Goal: Task Accomplishment & Management: Use online tool/utility

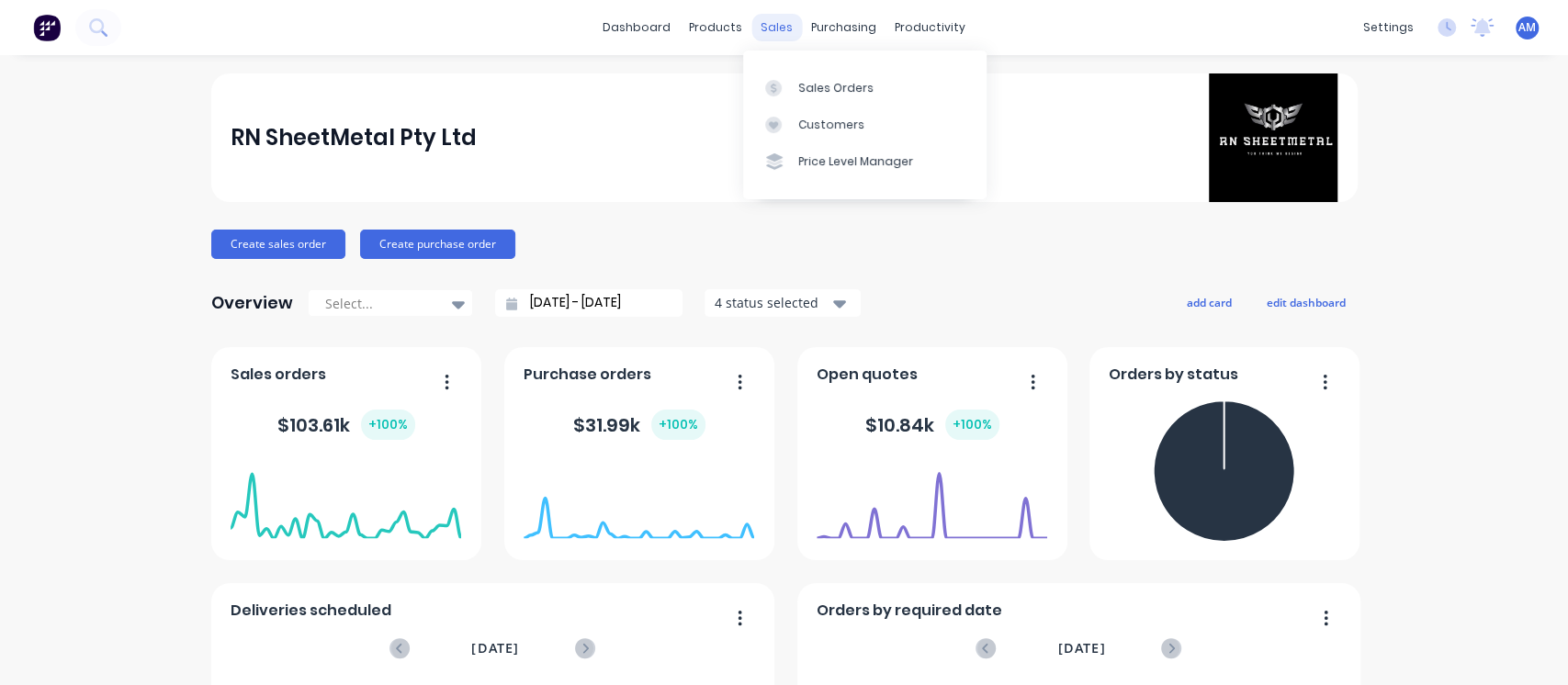
click at [766, 21] on div "sales" at bounding box center [776, 28] width 50 height 28
click at [825, 87] on div "Sales Orders" at bounding box center [836, 88] width 76 height 17
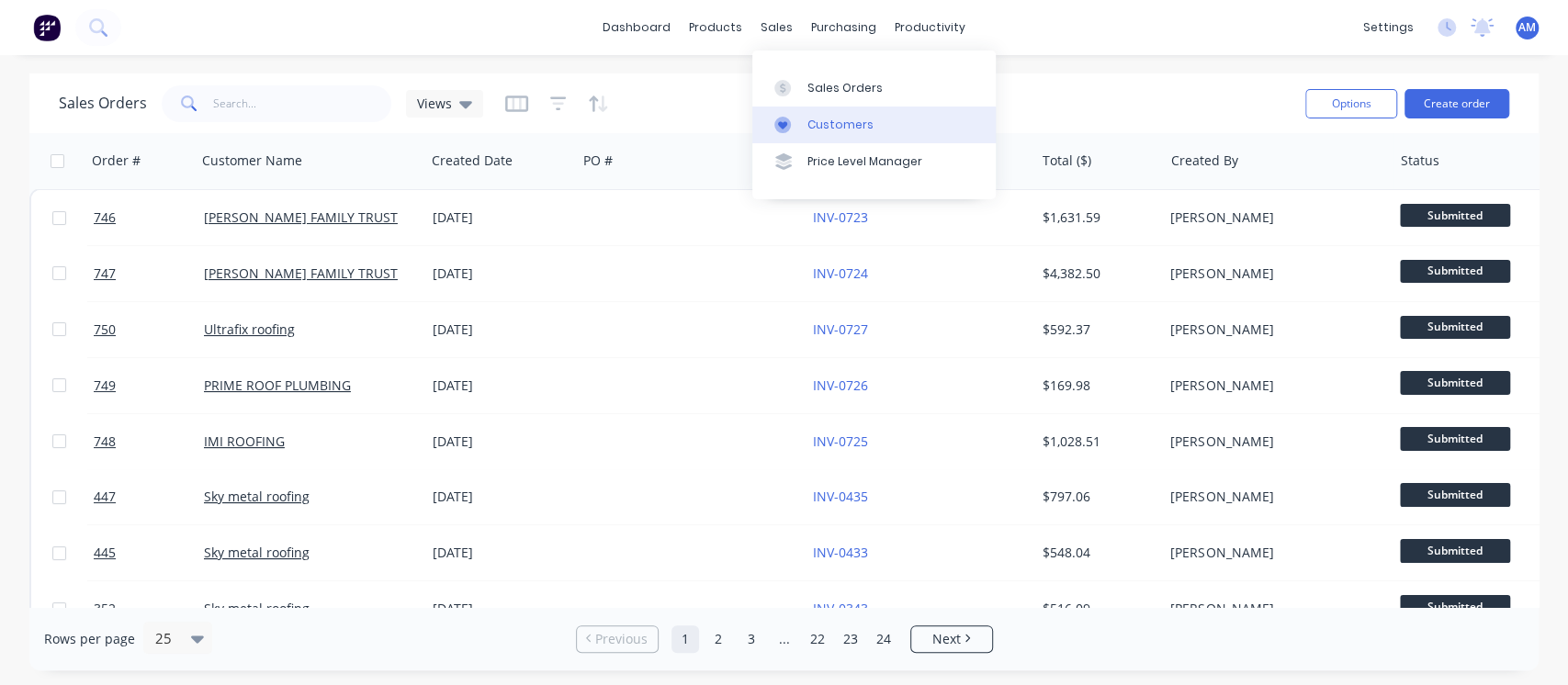
click at [823, 133] on link "Customers" at bounding box center [873, 124] width 243 height 36
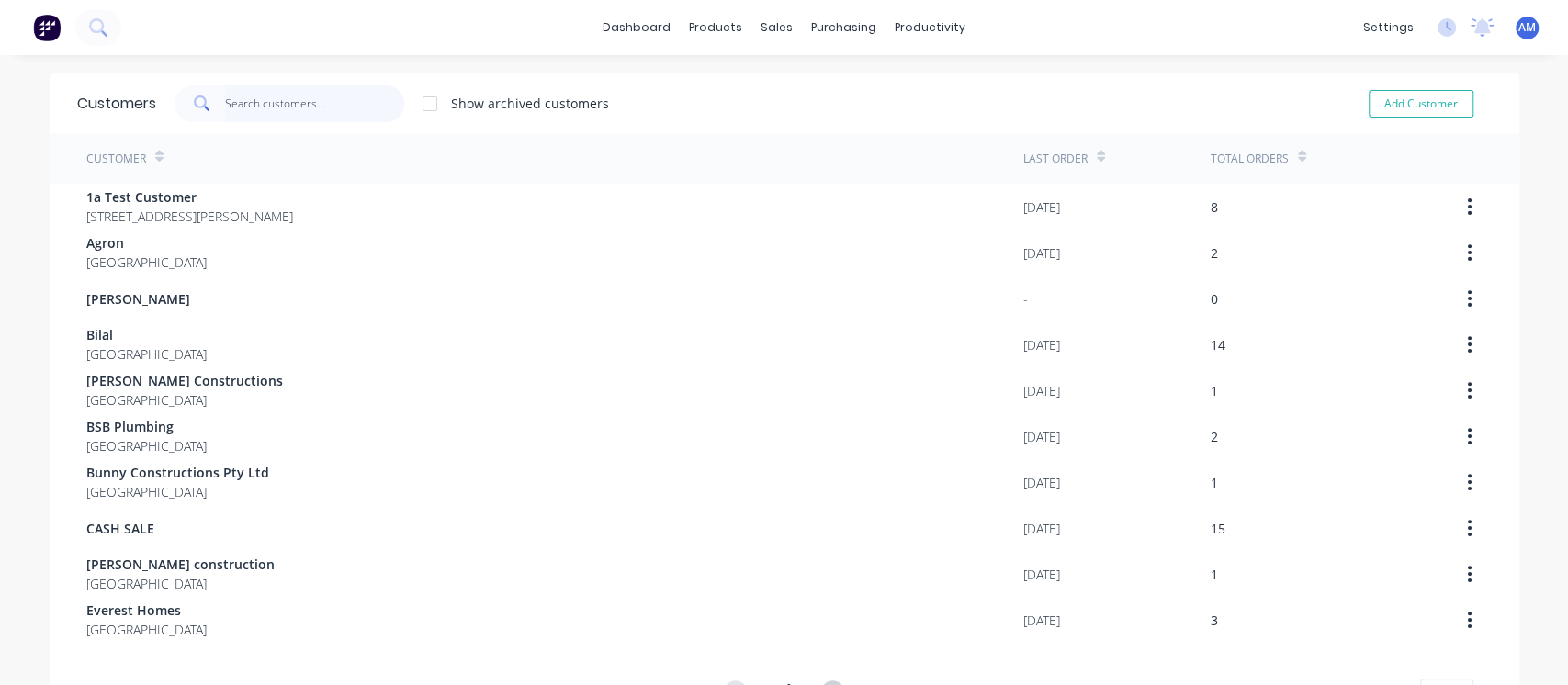
click at [294, 117] on input "text" at bounding box center [315, 103] width 179 height 36
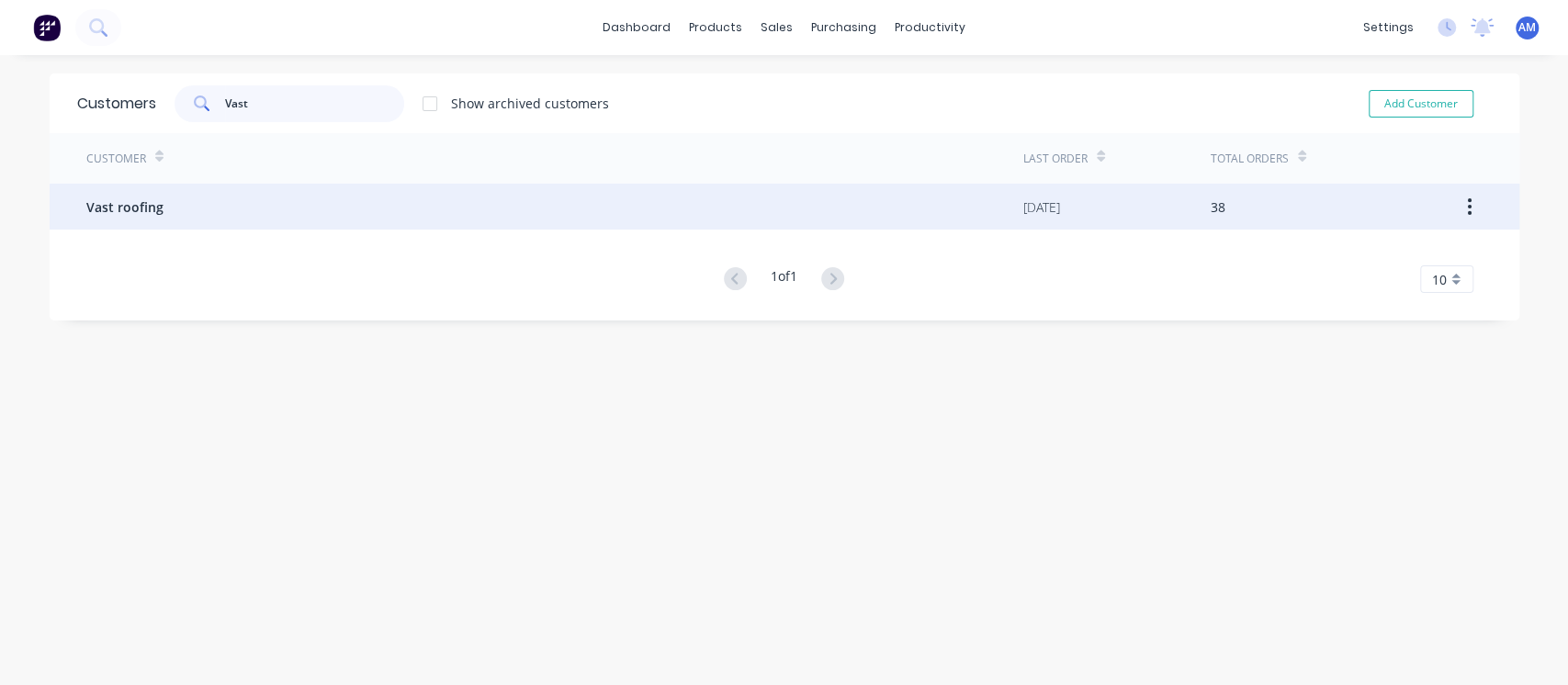
type input "Vast"
click at [391, 206] on div "Vast roofing" at bounding box center [555, 207] width 937 height 46
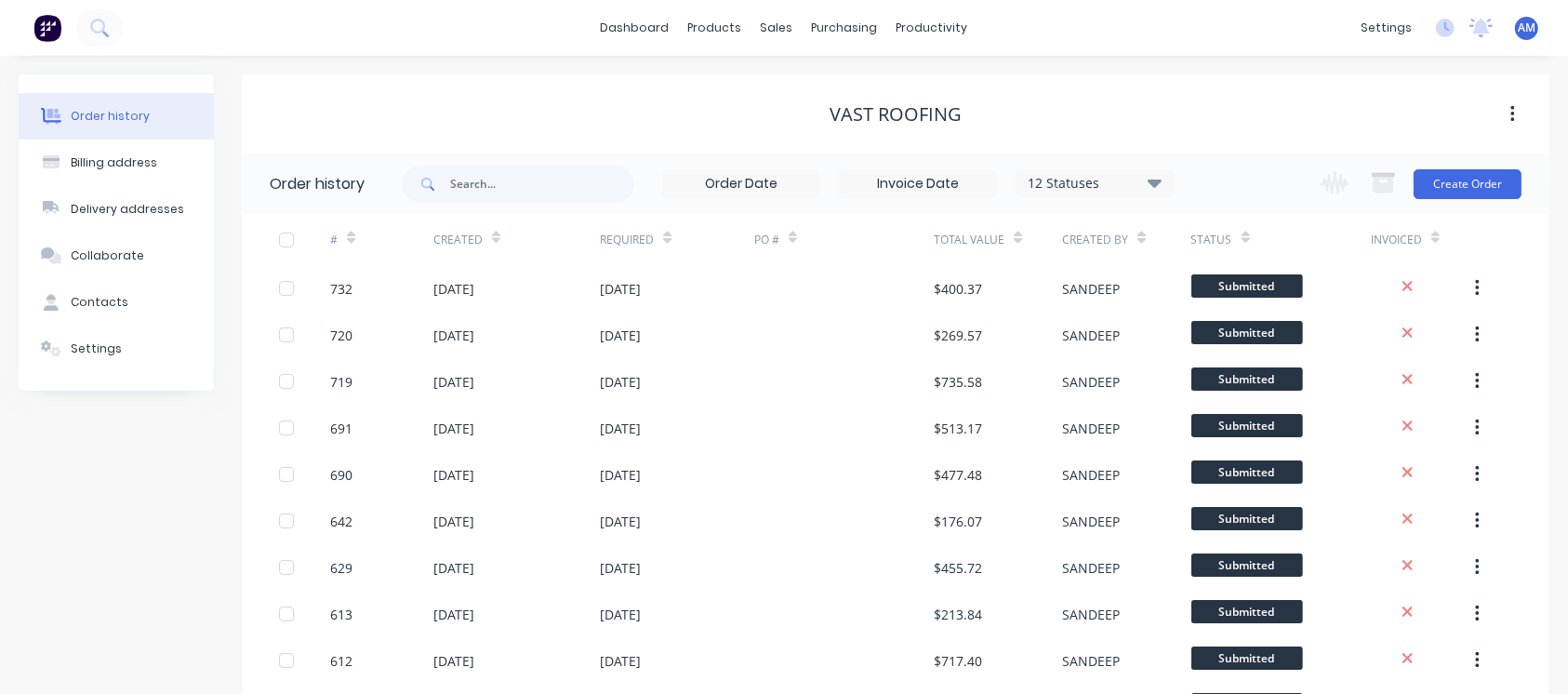
click at [659, 95] on div "Vast roofing" at bounding box center [896, 114] width 1308 height 79
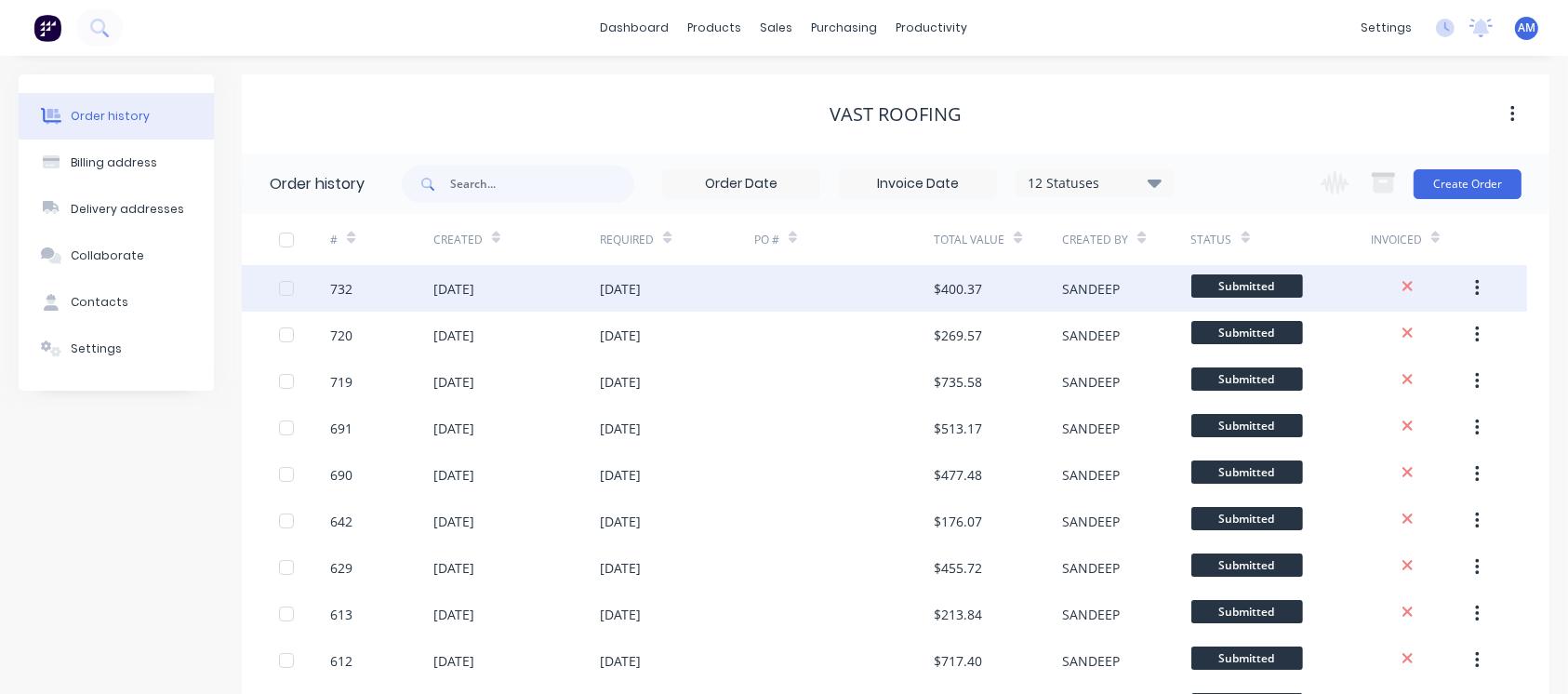
click at [641, 285] on div "[DATE]" at bounding box center [620, 289] width 41 height 20
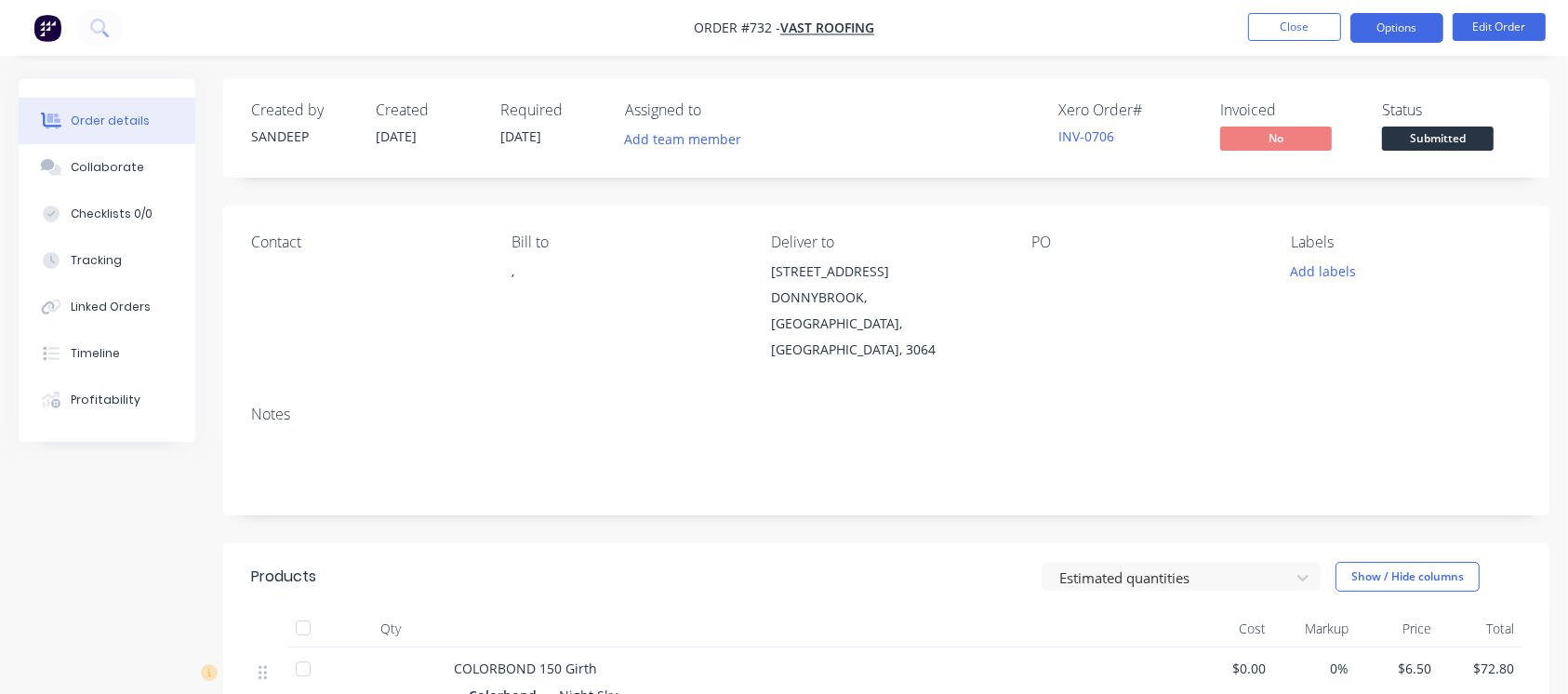
click at [1421, 26] on button "Options" at bounding box center [1397, 28] width 93 height 30
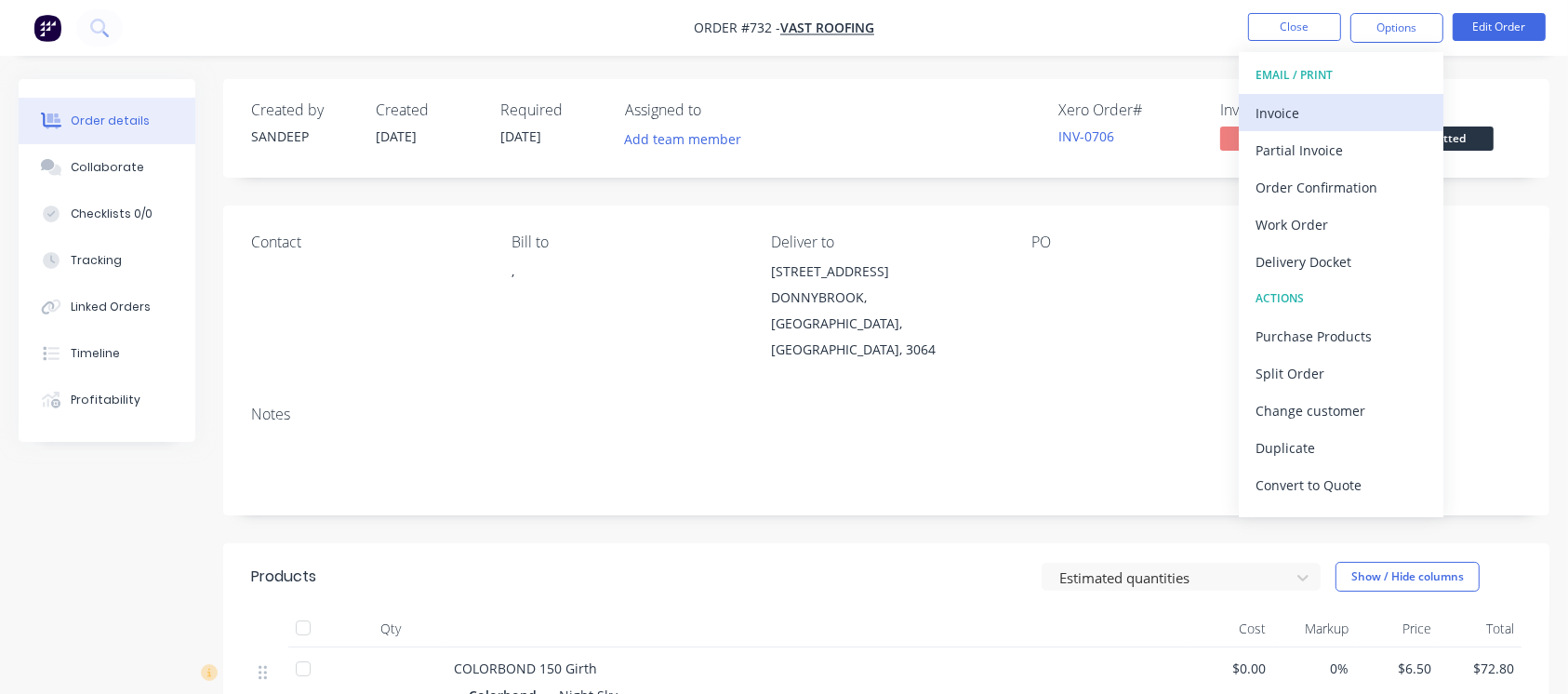
click at [1279, 114] on div "Invoice" at bounding box center [1342, 113] width 171 height 27
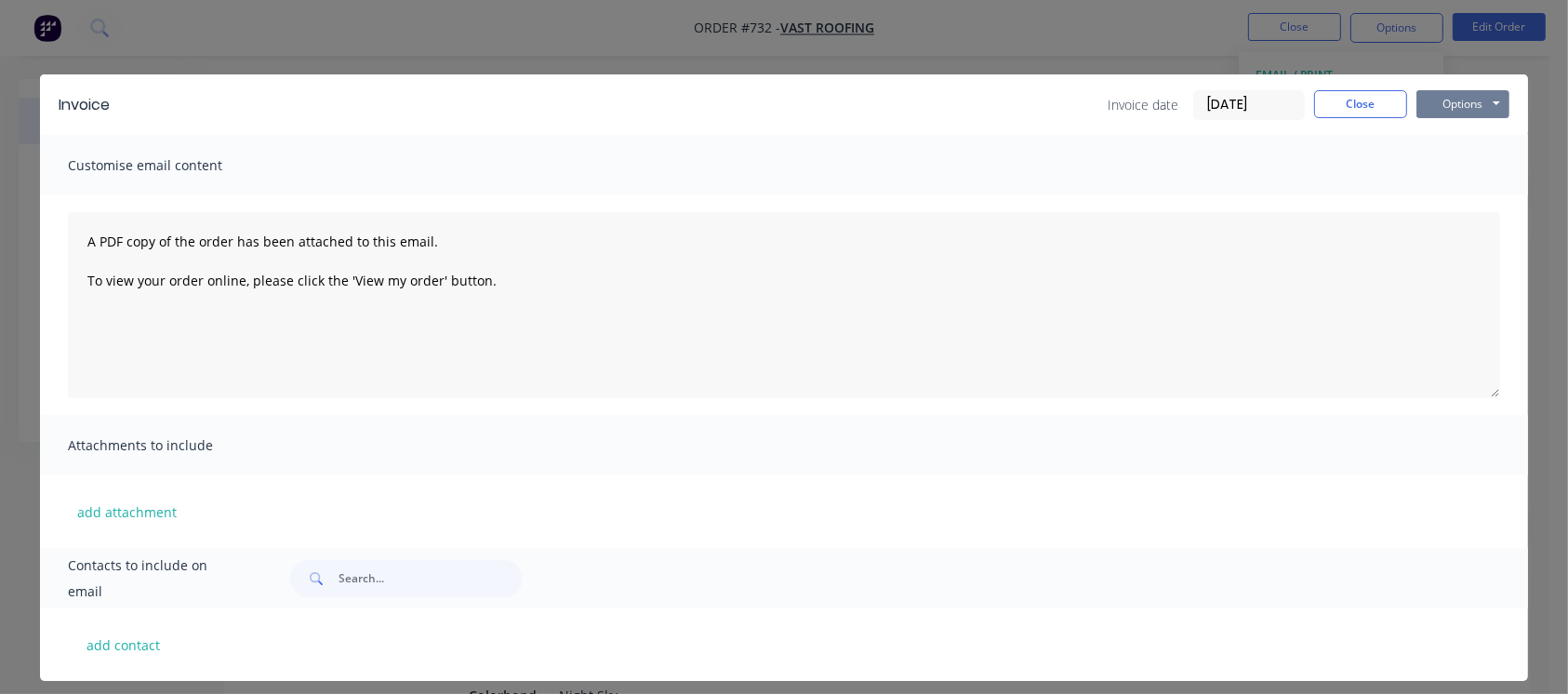
click at [1460, 96] on button "Options" at bounding box center [1462, 104] width 93 height 28
click at [1356, 115] on button "Close" at bounding box center [1360, 104] width 93 height 28
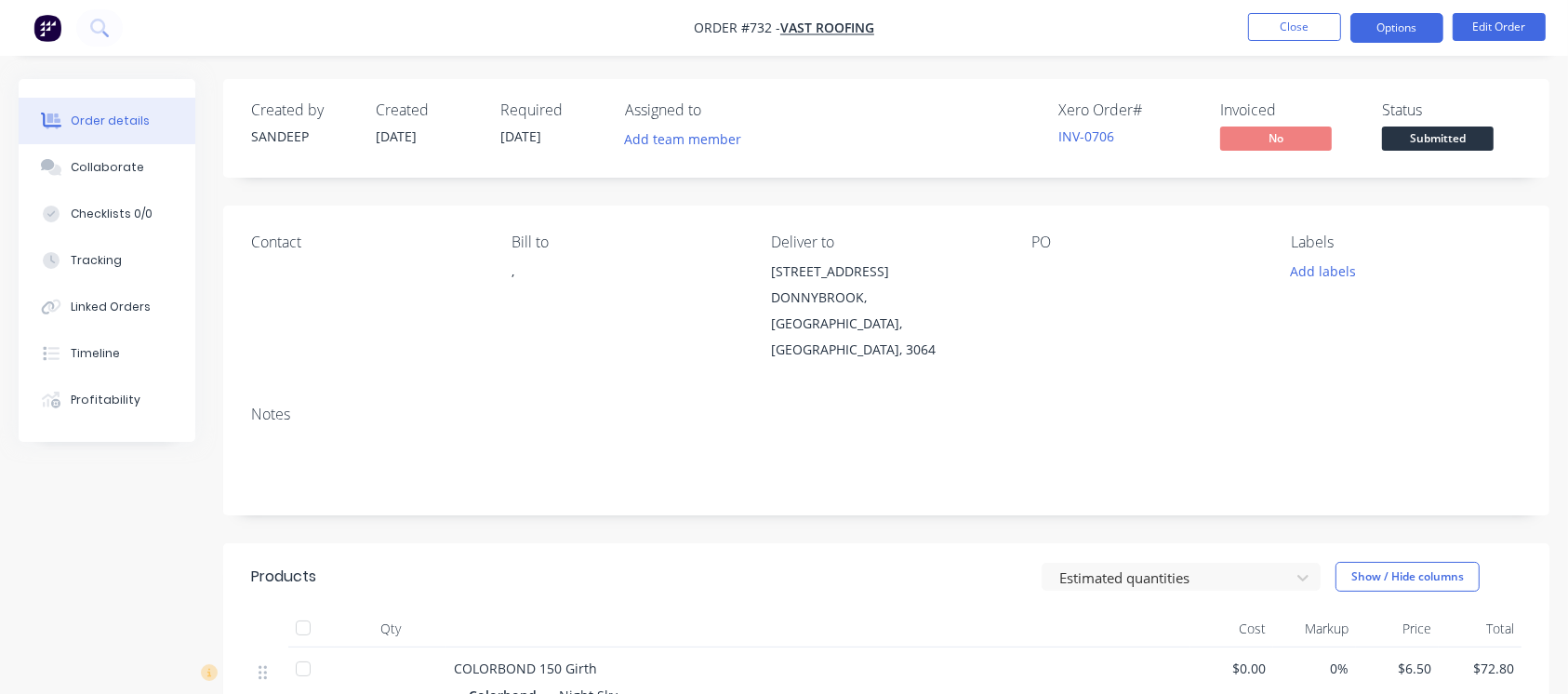
click at [1406, 36] on button "Options" at bounding box center [1397, 28] width 93 height 30
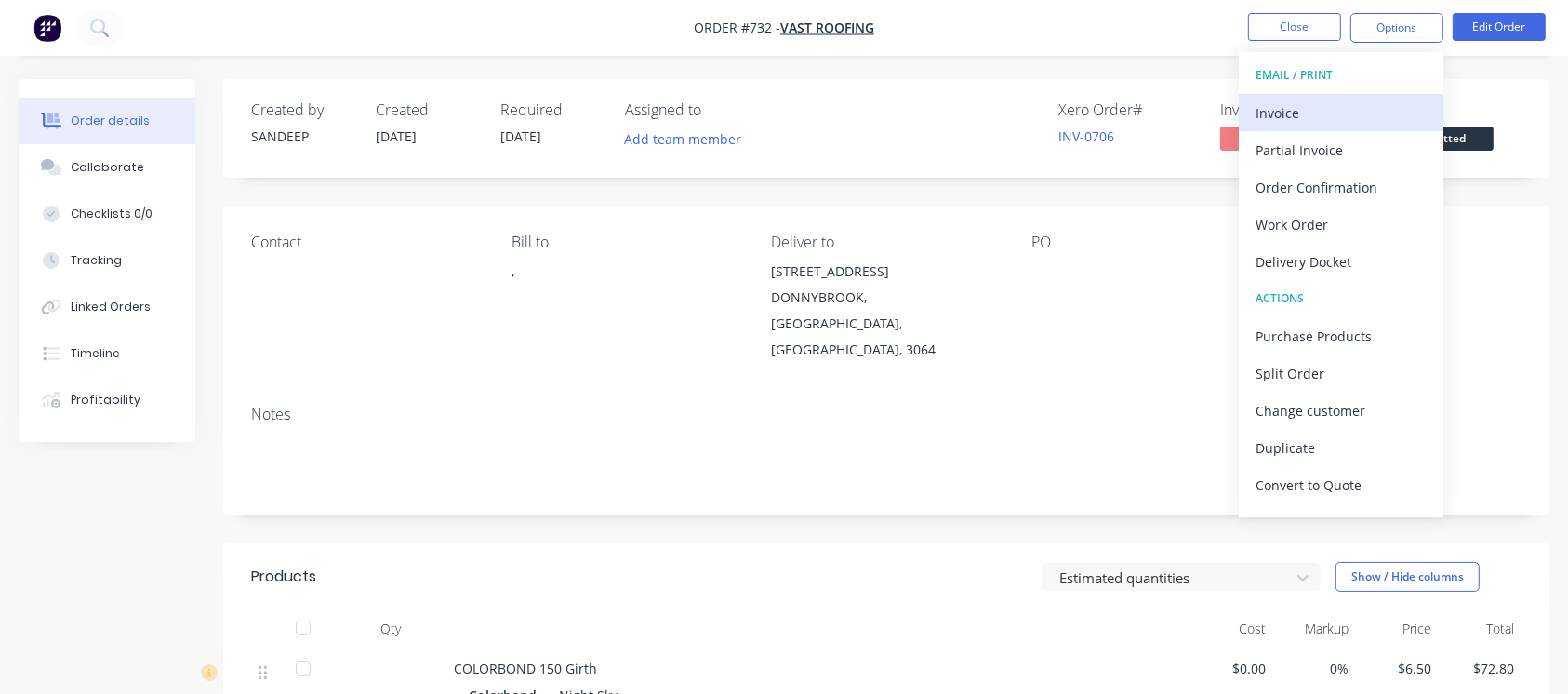
click at [1301, 110] on div "Invoice" at bounding box center [1342, 113] width 171 height 27
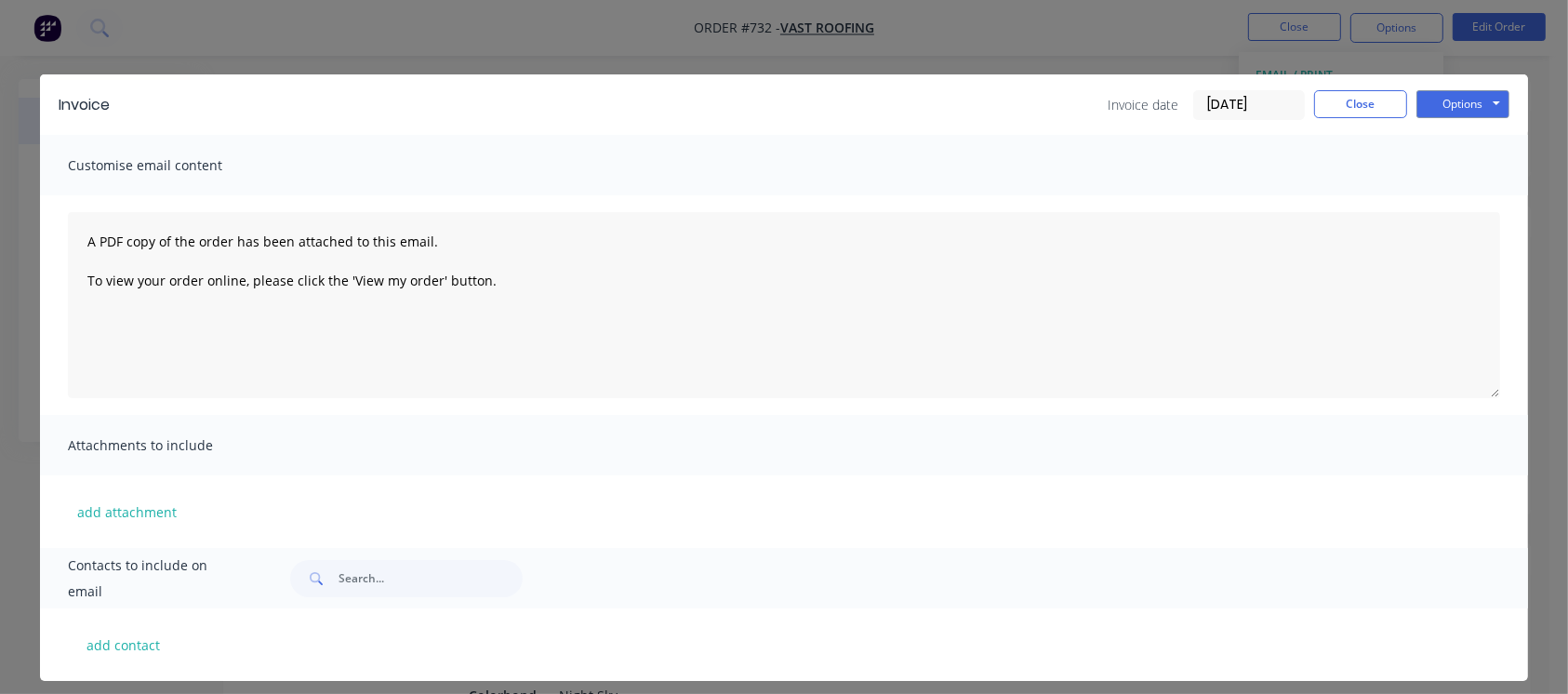
click at [1216, 98] on input "[DATE]" at bounding box center [1249, 105] width 110 height 28
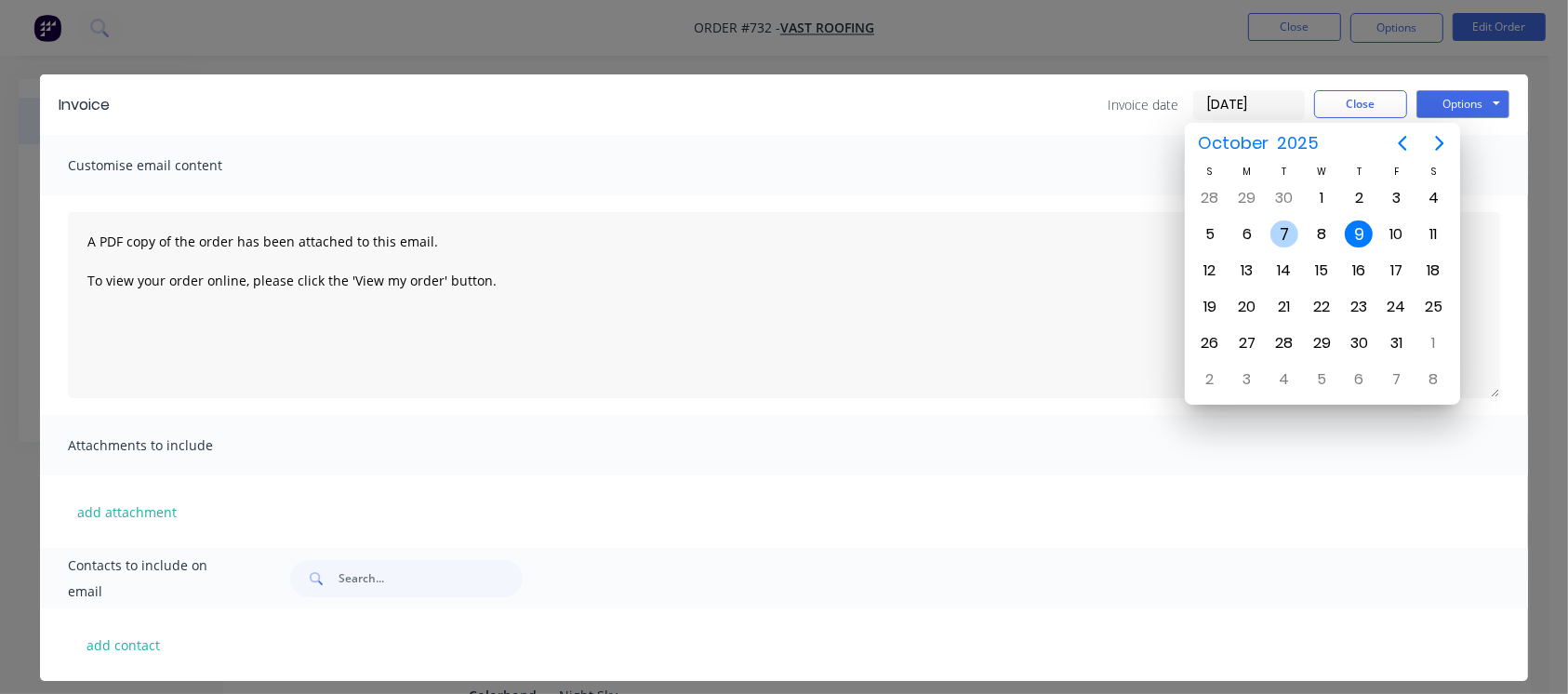
click at [1290, 234] on div "7" at bounding box center [1284, 234] width 28 height 28
type input "[DATE]"
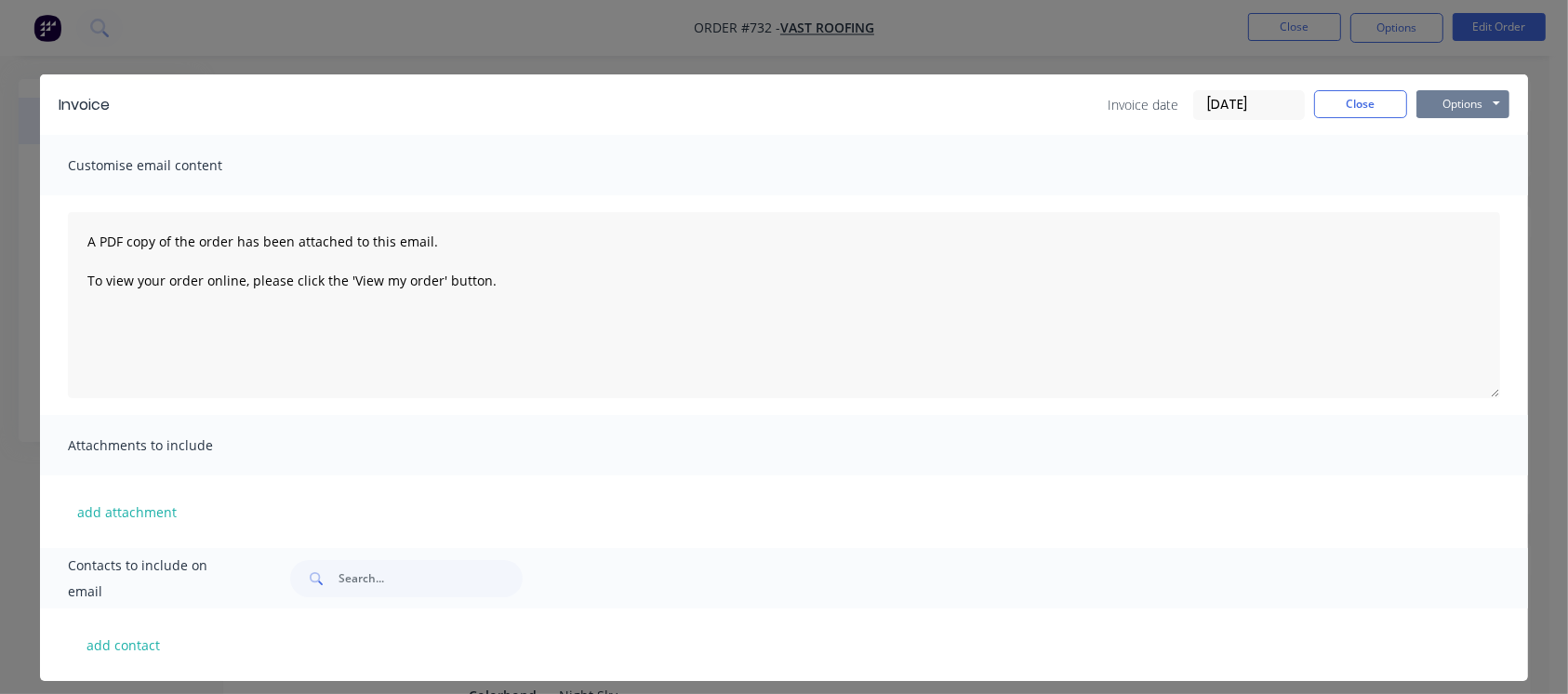
click at [1450, 101] on button "Options" at bounding box center [1462, 104] width 93 height 28
click at [1452, 166] on button "Print" at bounding box center [1475, 168] width 119 height 31
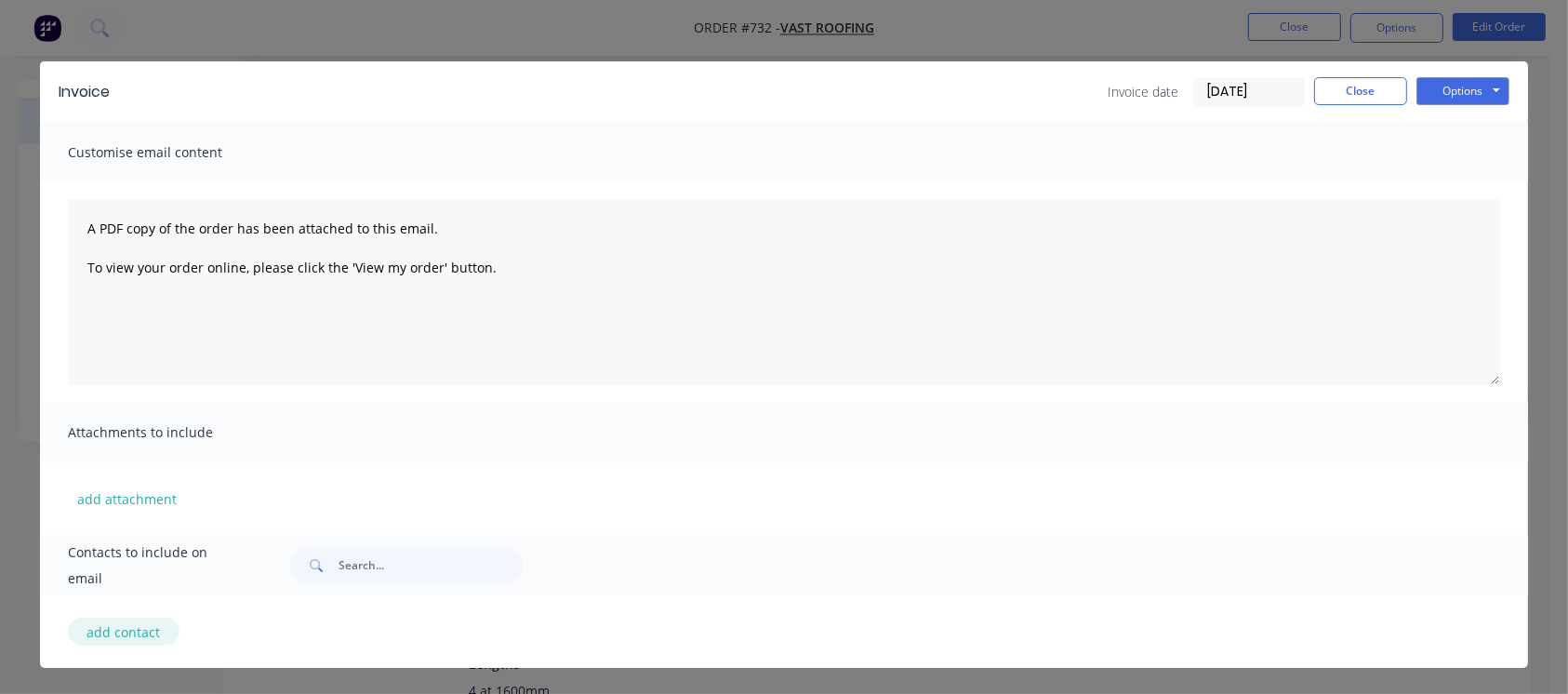
click at [134, 631] on button "add contact" at bounding box center [124, 631] width 112 height 28
select select "AU"
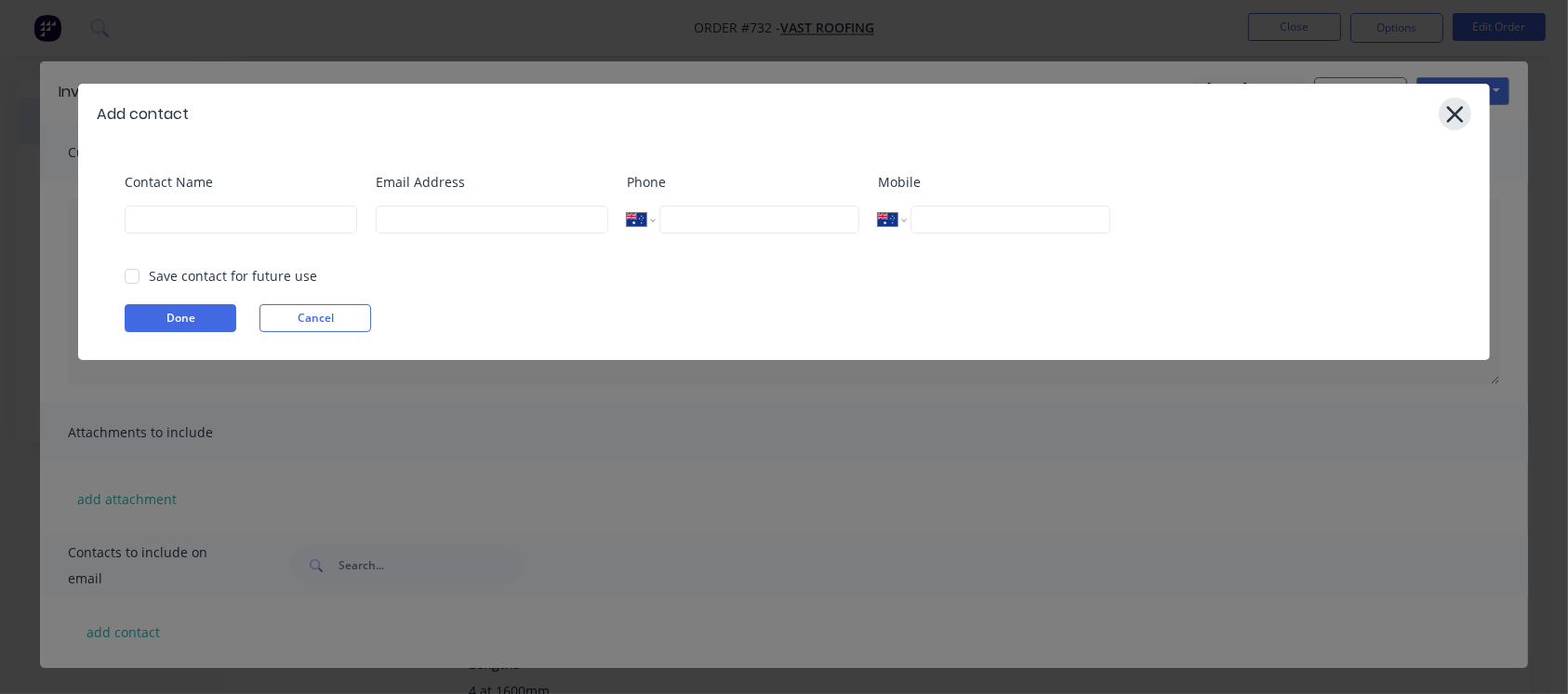
click at [1450, 115] on icon at bounding box center [1455, 115] width 20 height 26
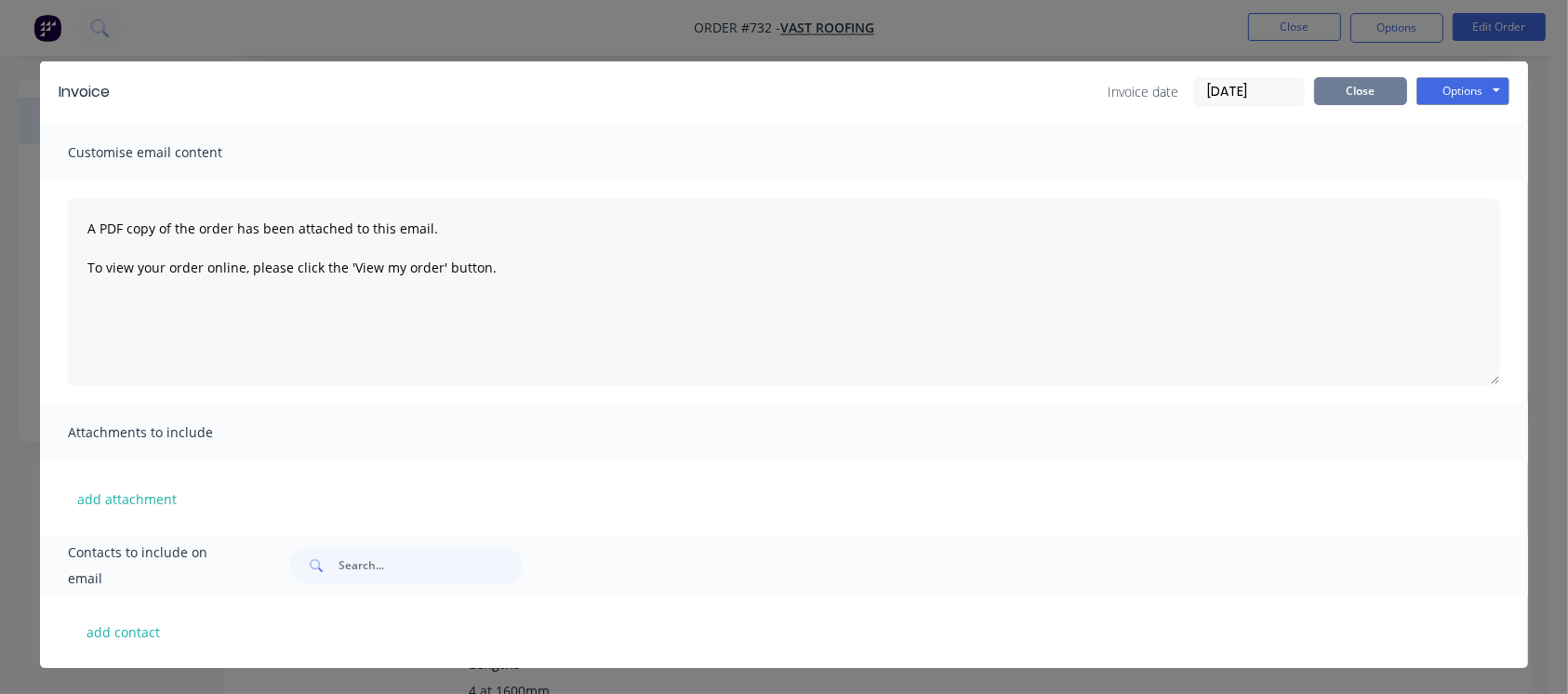
click at [1358, 86] on button "Close" at bounding box center [1360, 91] width 93 height 28
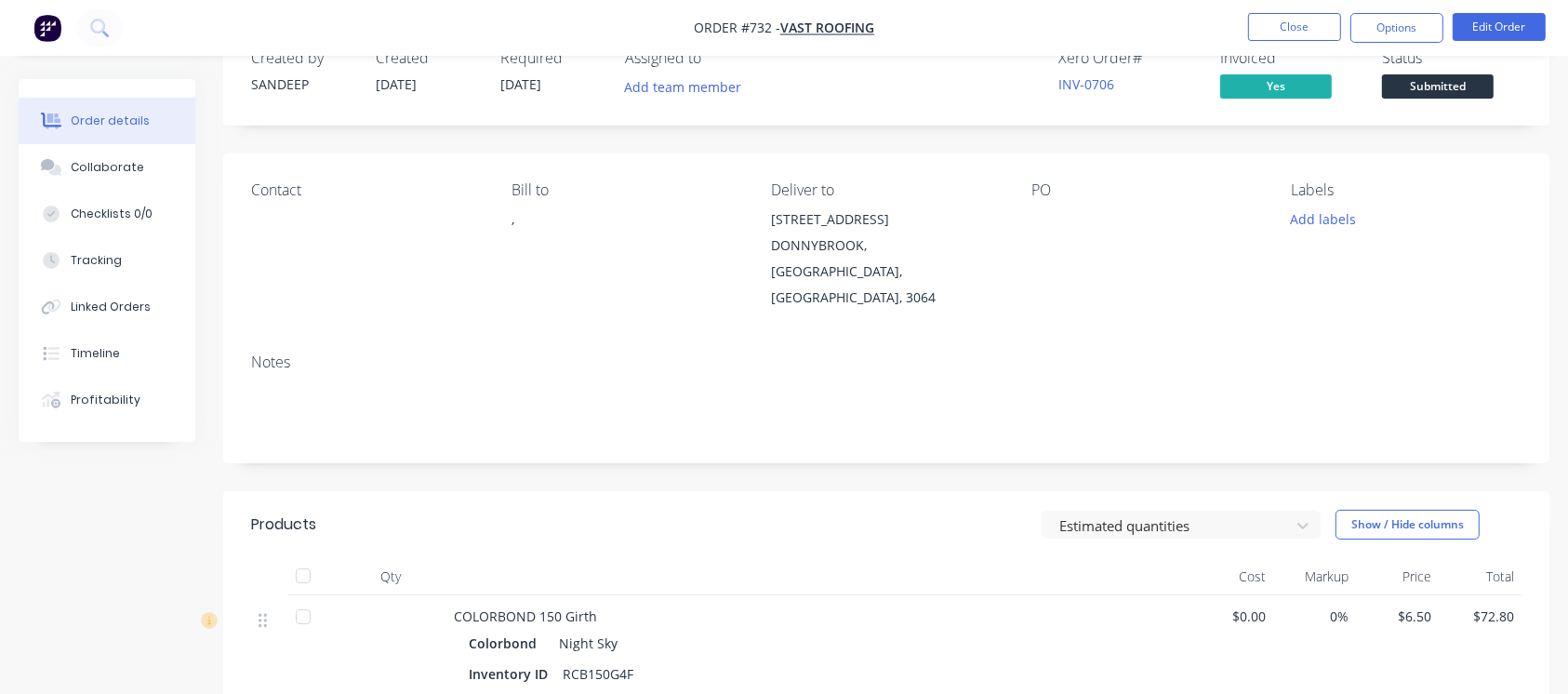
scroll to position [0, 0]
